Goal: Task Accomplishment & Management: Manage account settings

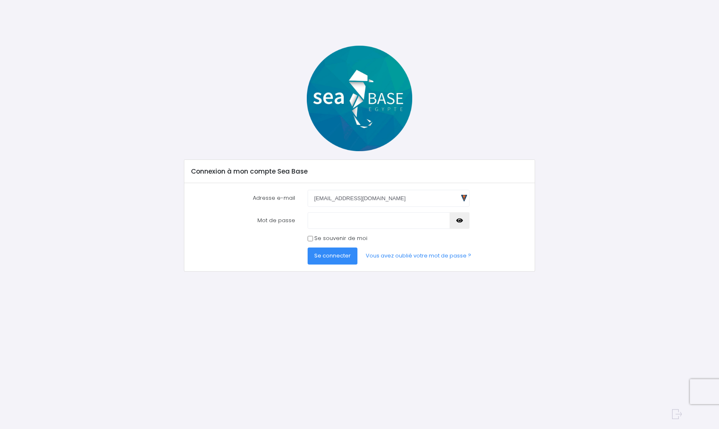
click at [460, 220] on icon "button" at bounding box center [459, 220] width 7 height 0
click at [333, 259] on span "Se connecter" at bounding box center [332, 255] width 37 height 8
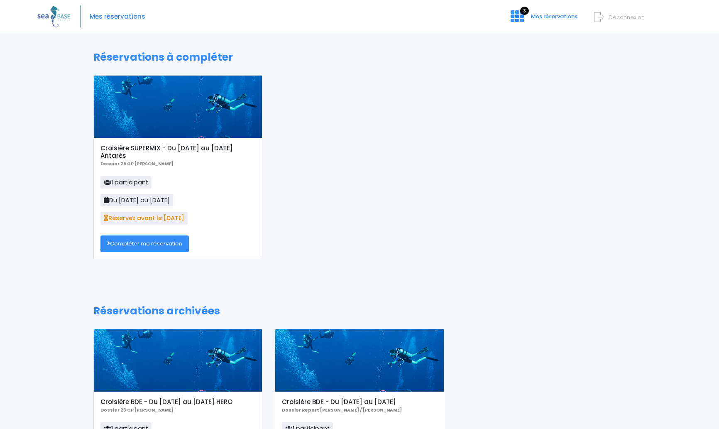
click at [169, 246] on link "Compléter ma réservation" at bounding box center [144, 243] width 88 height 17
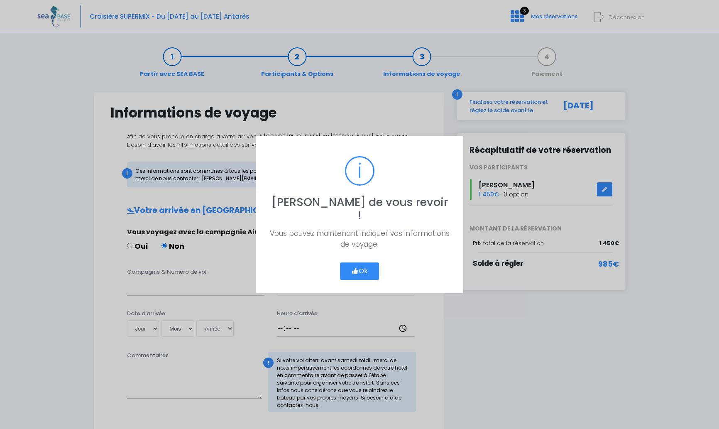
click at [369, 263] on button "Ok" at bounding box center [359, 270] width 39 height 17
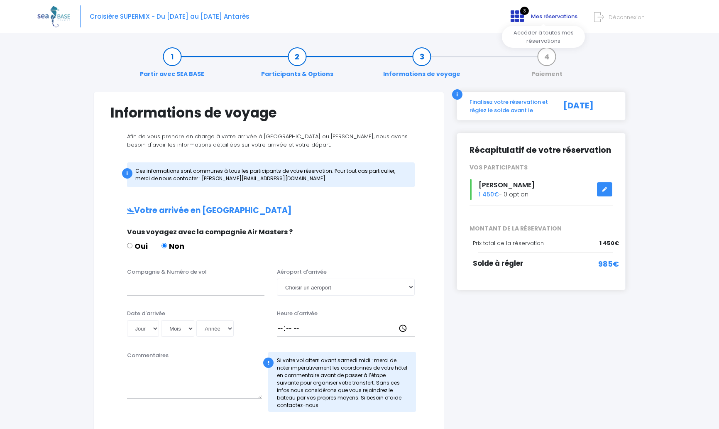
drag, startPoint x: 554, startPoint y: 17, endPoint x: 545, endPoint y: 27, distance: 12.6
click at [552, 19] on span "Mes réservations" at bounding box center [554, 16] width 46 height 8
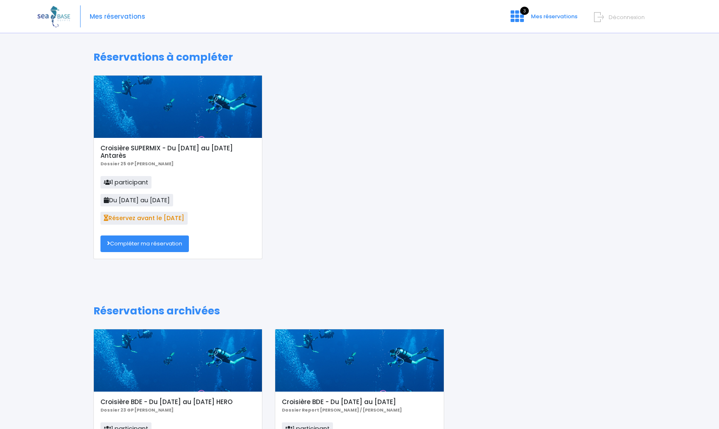
click at [623, 18] on span "Déconnexion" at bounding box center [626, 17] width 36 height 8
